Goal: Task Accomplishment & Management: Manage account settings

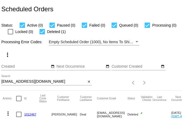
click at [26, 80] on div "[EMAIL_ADDRESS][DOMAIN_NAME] Search" at bounding box center [43, 80] width 85 height 10
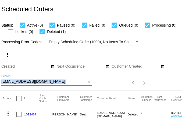
click at [26, 80] on div "[EMAIL_ADDRESS][DOMAIN_NAME] Search" at bounding box center [43, 80] width 85 height 10
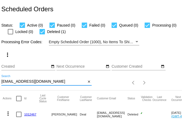
click at [24, 81] on input "[EMAIL_ADDRESS][DOMAIN_NAME]" at bounding box center [43, 82] width 85 height 4
paste input "taz31904"
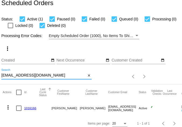
scroll to position [15, 0]
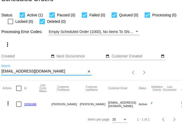
type input "[EMAIL_ADDRESS][DOMAIN_NAME]"
click at [8, 100] on mat-icon "more_vert" at bounding box center [8, 103] width 6 height 6
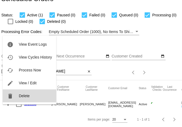
click at [22, 97] on span "Delete" at bounding box center [24, 96] width 11 height 4
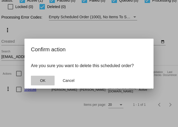
click at [45, 80] on span "OK" at bounding box center [42, 81] width 5 height 4
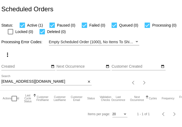
scroll to position [0, 0]
